Goal: Task Accomplishment & Management: Manage account settings

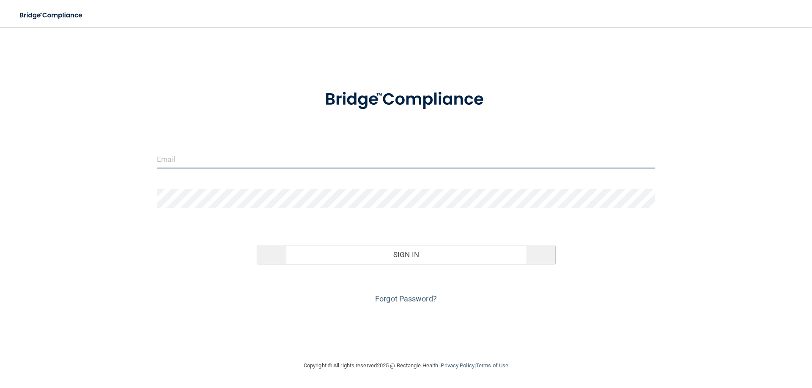
type input "[EMAIL_ADDRESS][DOMAIN_NAME]"
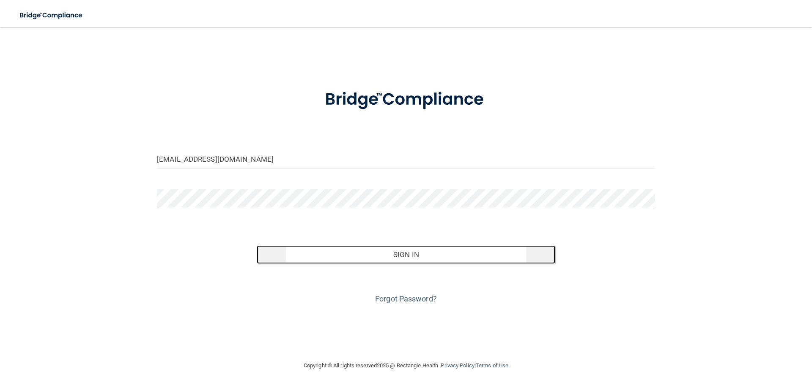
click at [463, 252] on button "Sign In" at bounding box center [406, 255] width 299 height 19
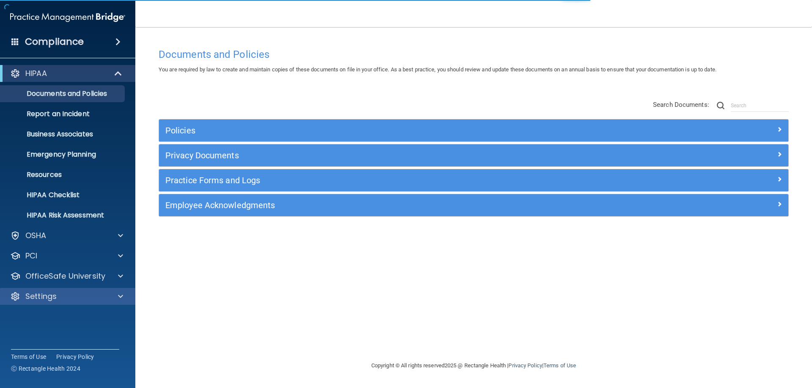
click at [50, 306] on div "HIPAA Documents and Policies Report an Incident Business Associates Emergency P…" at bounding box center [68, 187] width 136 height 250
click at [53, 297] on p "Settings" at bounding box center [40, 297] width 31 height 10
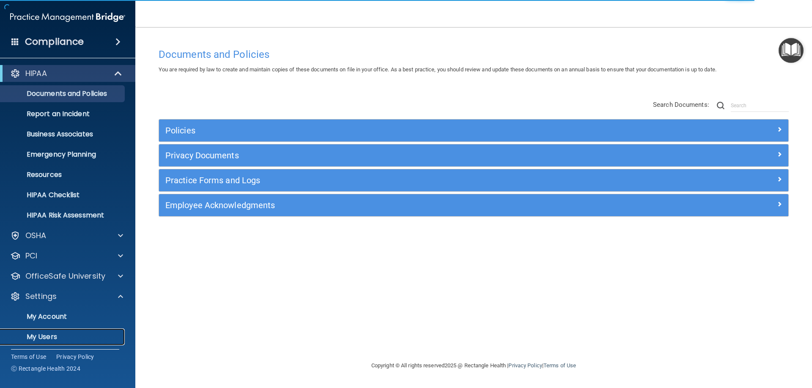
click at [66, 334] on p "My Users" at bounding box center [62, 337] width 115 height 8
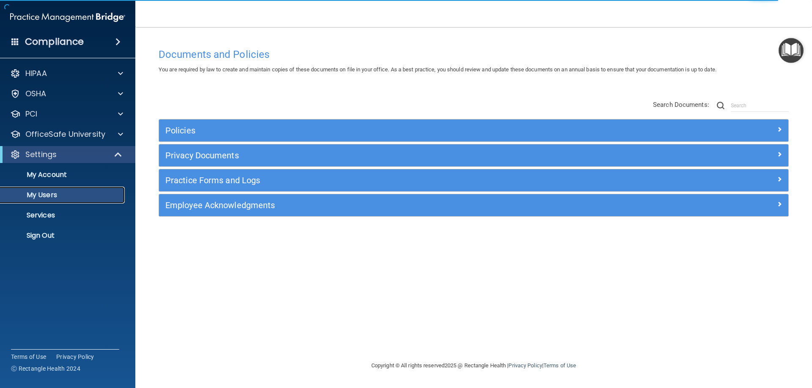
click at [55, 195] on p "My Users" at bounding box center [62, 195] width 115 height 8
select select "20"
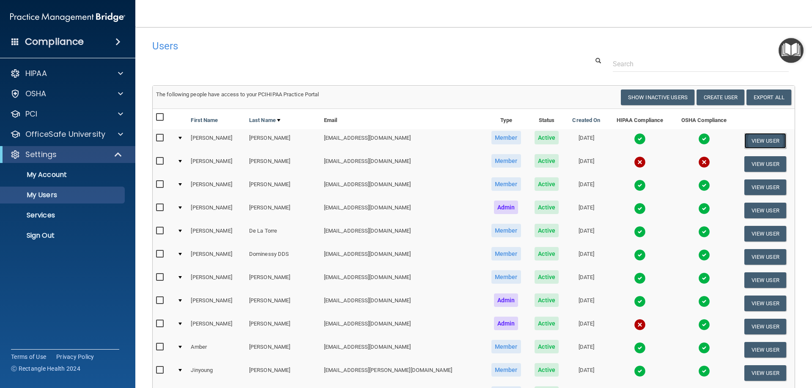
click at [756, 141] on button "View User" at bounding box center [765, 141] width 42 height 16
